Goal: Browse casually

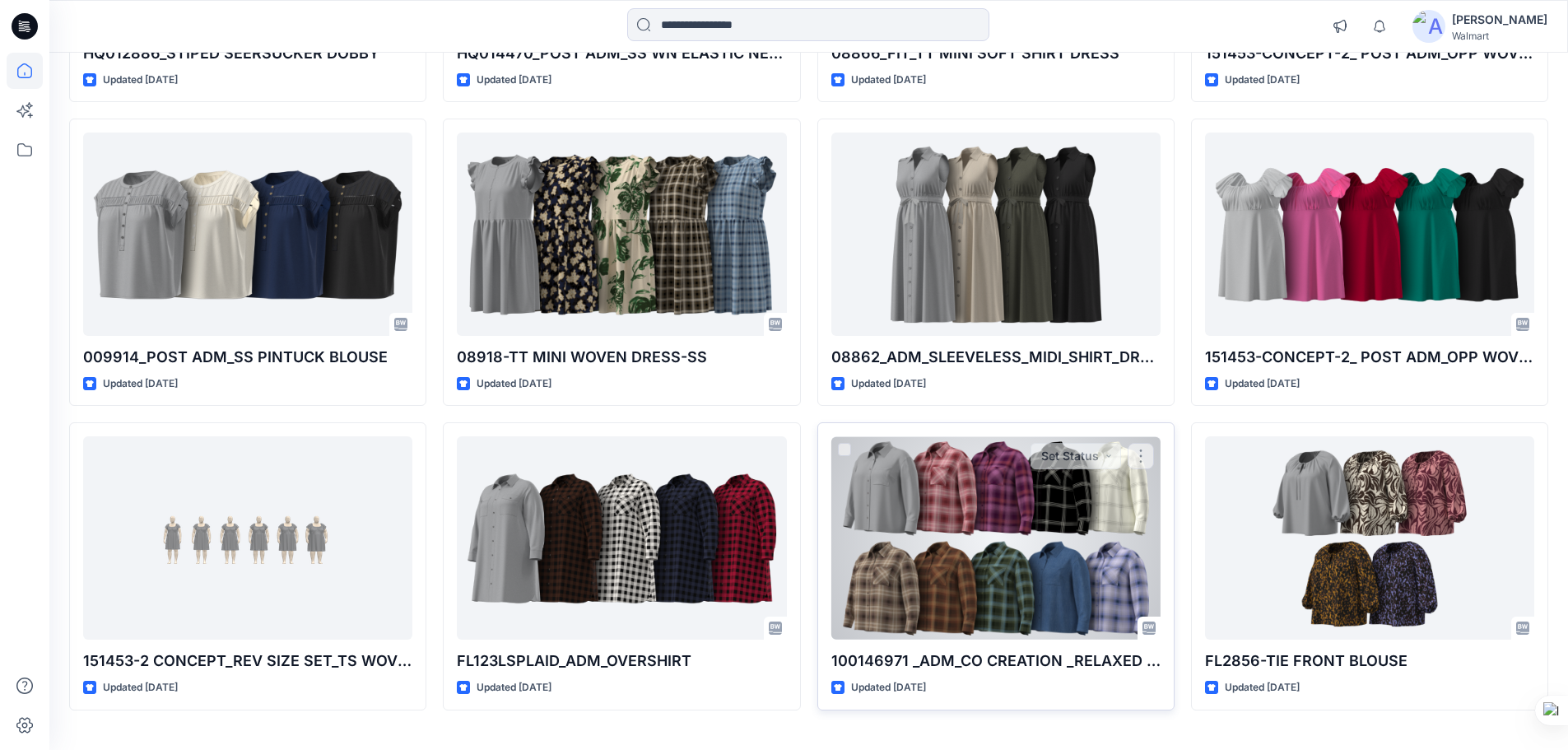
scroll to position [36936, 0]
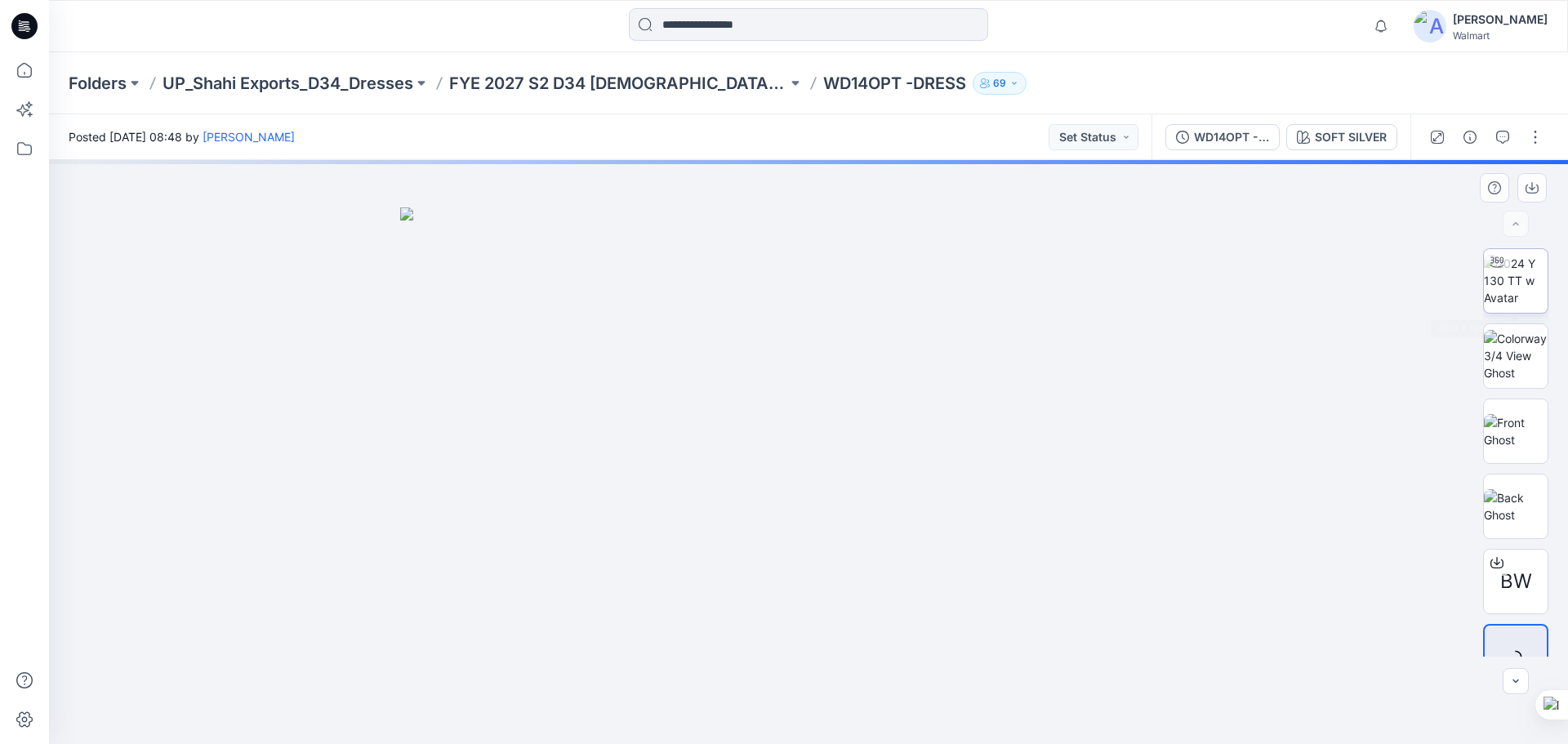
click at [1501, 290] on img at bounding box center [1515, 280] width 64 height 51
drag, startPoint x: 873, startPoint y: 453, endPoint x: 889, endPoint y: 521, distance: 69.9
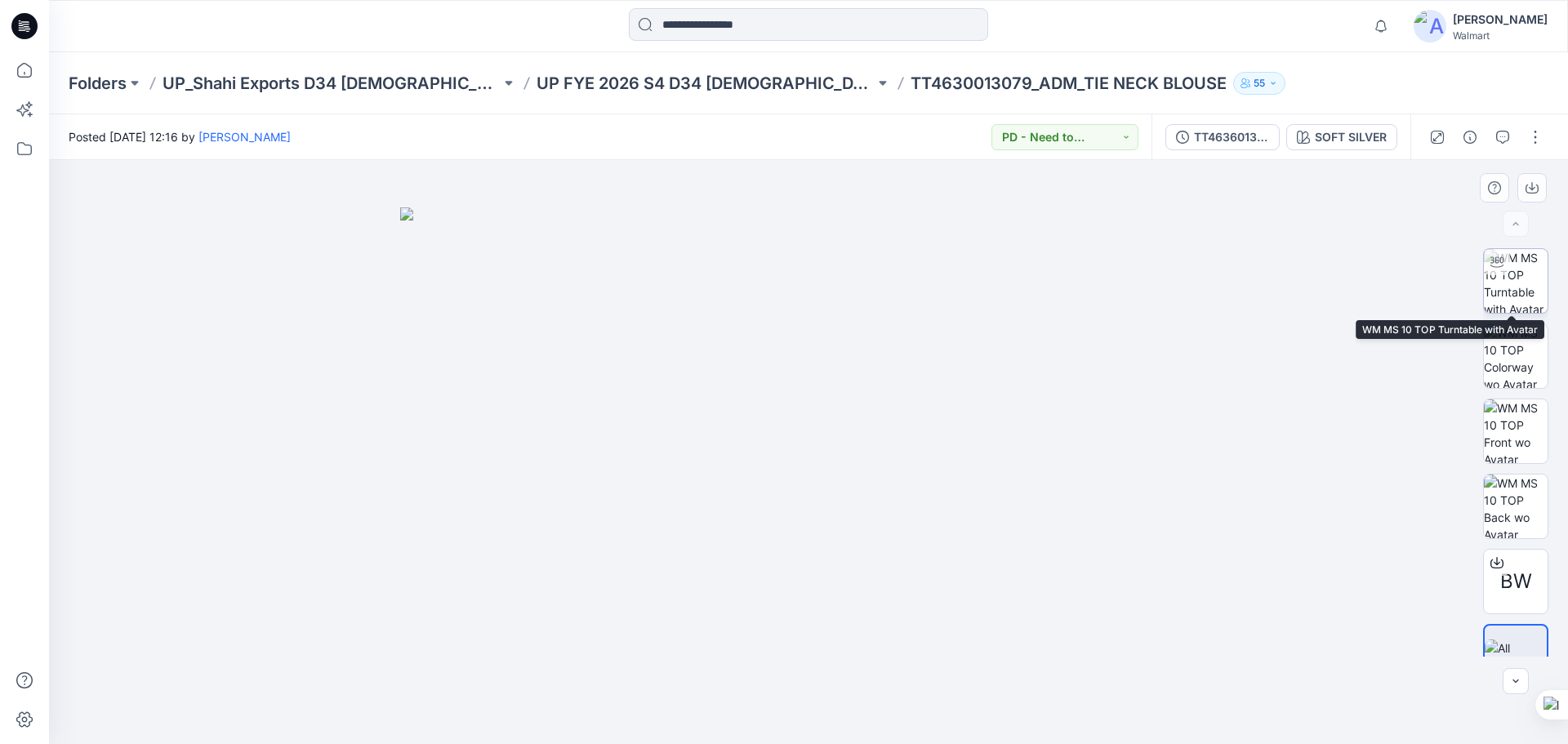
click at [1514, 286] on img at bounding box center [1515, 281] width 64 height 64
